Goal: Use online tool/utility: Utilize a website feature to perform a specific function

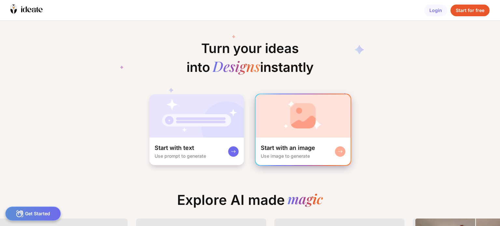
click at [339, 151] on rect at bounding box center [340, 151] width 5 height 5
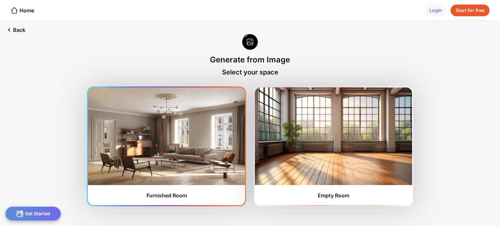
click at [199, 148] on img at bounding box center [166, 137] width 157 height 98
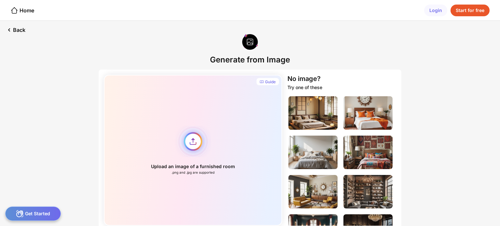
click at [194, 142] on div "Upload an image of a furnished room .png and .jpg are supported" at bounding box center [193, 150] width 179 height 151
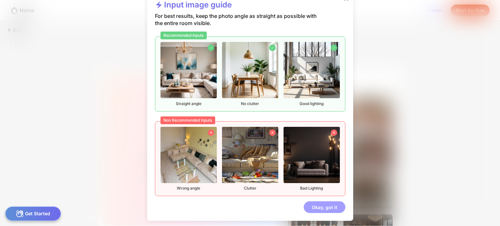
click at [323, 209] on div "Okay, got it" at bounding box center [325, 208] width 42 height 12
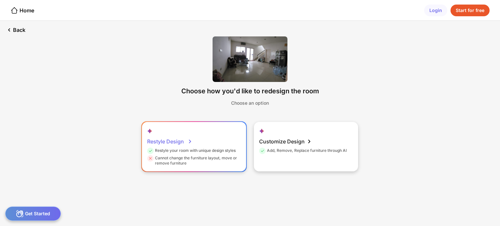
click at [180, 140] on div "Restyle Design" at bounding box center [169, 141] width 45 height 13
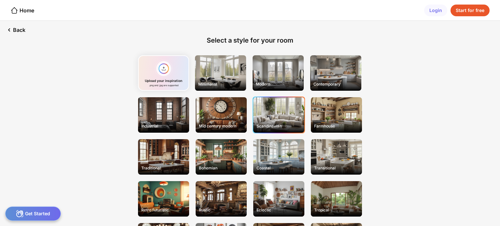
click at [287, 102] on div "Scandinavian" at bounding box center [278, 115] width 51 height 36
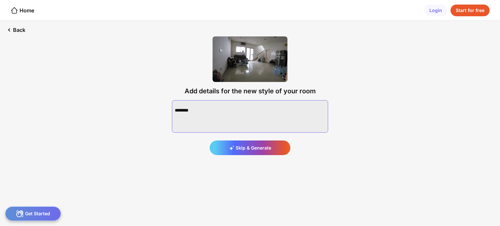
drag, startPoint x: 175, startPoint y: 105, endPoint x: 220, endPoint y: 110, distance: 45.3
click at [220, 110] on textarea at bounding box center [250, 116] width 156 height 33
click at [201, 107] on textarea at bounding box center [250, 116] width 156 height 33
click at [272, 107] on textarea at bounding box center [250, 116] width 156 height 33
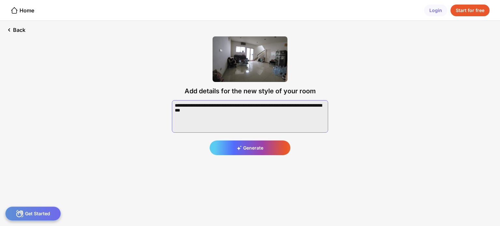
drag, startPoint x: 184, startPoint y: 112, endPoint x: 195, endPoint y: 113, distance: 10.5
click at [195, 113] on textarea at bounding box center [250, 116] width 156 height 33
click at [202, 111] on textarea at bounding box center [250, 116] width 156 height 33
type textarea "**********"
click at [250, 146] on div "Generate" at bounding box center [250, 148] width 81 height 15
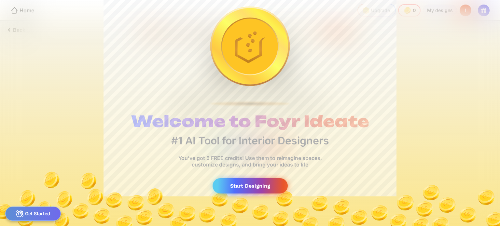
click at [263, 192] on div "Start Designing" at bounding box center [250, 186] width 75 height 15
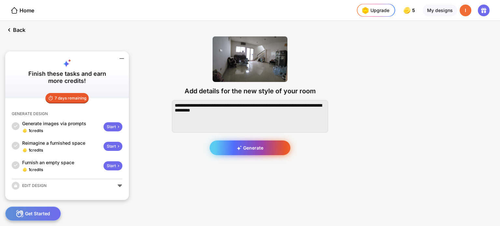
click at [260, 150] on div "Generate" at bounding box center [250, 148] width 81 height 15
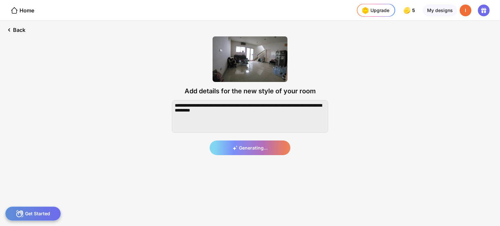
click at [257, 149] on div "Generating..." at bounding box center [250, 127] width 156 height 55
click at [42, 217] on div "Get Started" at bounding box center [33, 214] width 56 height 14
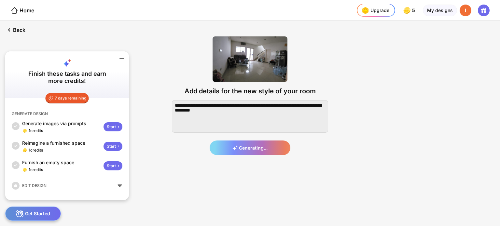
click at [168, 162] on div "Add details for the new style of your room Generating..." at bounding box center [250, 96] width 177 height 140
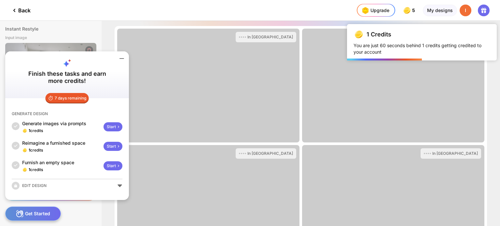
click at [90, 32] on div "**********" at bounding box center [250, 124] width 500 height 206
click at [122, 59] on icon at bounding box center [122, 59] width 8 height 8
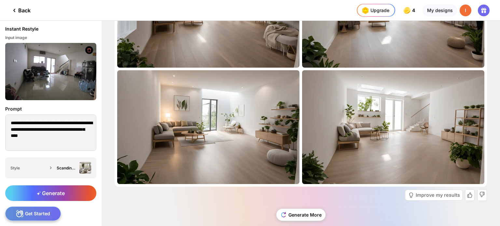
scroll to position [84, 0]
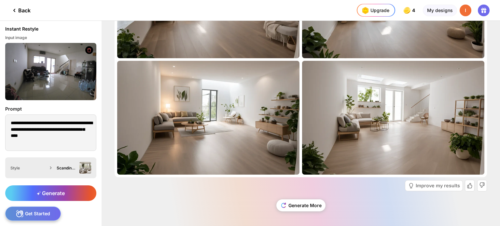
click at [86, 170] on img at bounding box center [86, 168] width 12 height 12
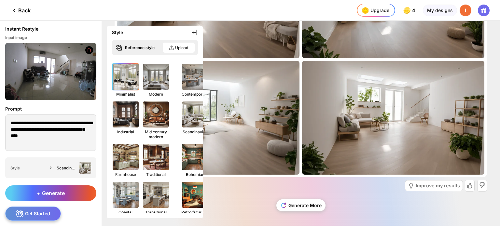
click at [120, 90] on img at bounding box center [125, 77] width 29 height 29
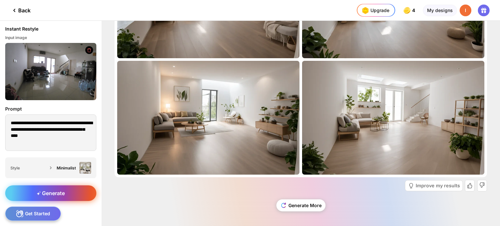
click at [52, 192] on span "Generate" at bounding box center [51, 193] width 28 height 7
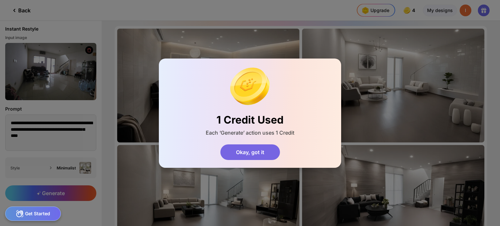
click at [269, 150] on div "Okay, got it" at bounding box center [251, 153] width 60 height 16
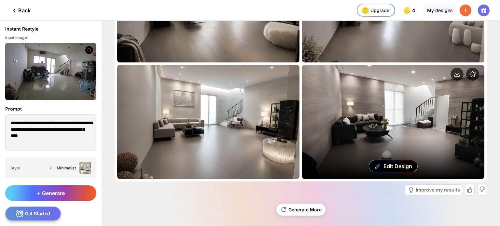
scroll to position [84, 0]
